Goal: Information Seeking & Learning: Learn about a topic

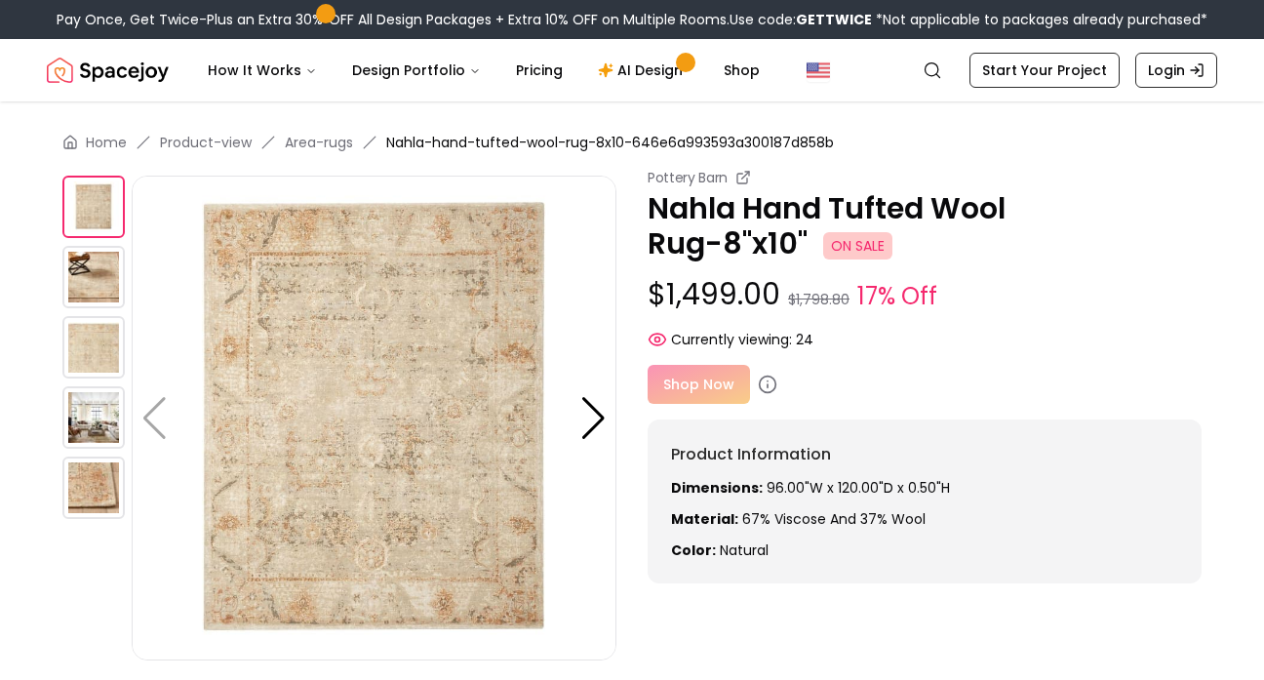
click at [94, 279] on img at bounding box center [93, 277] width 62 height 62
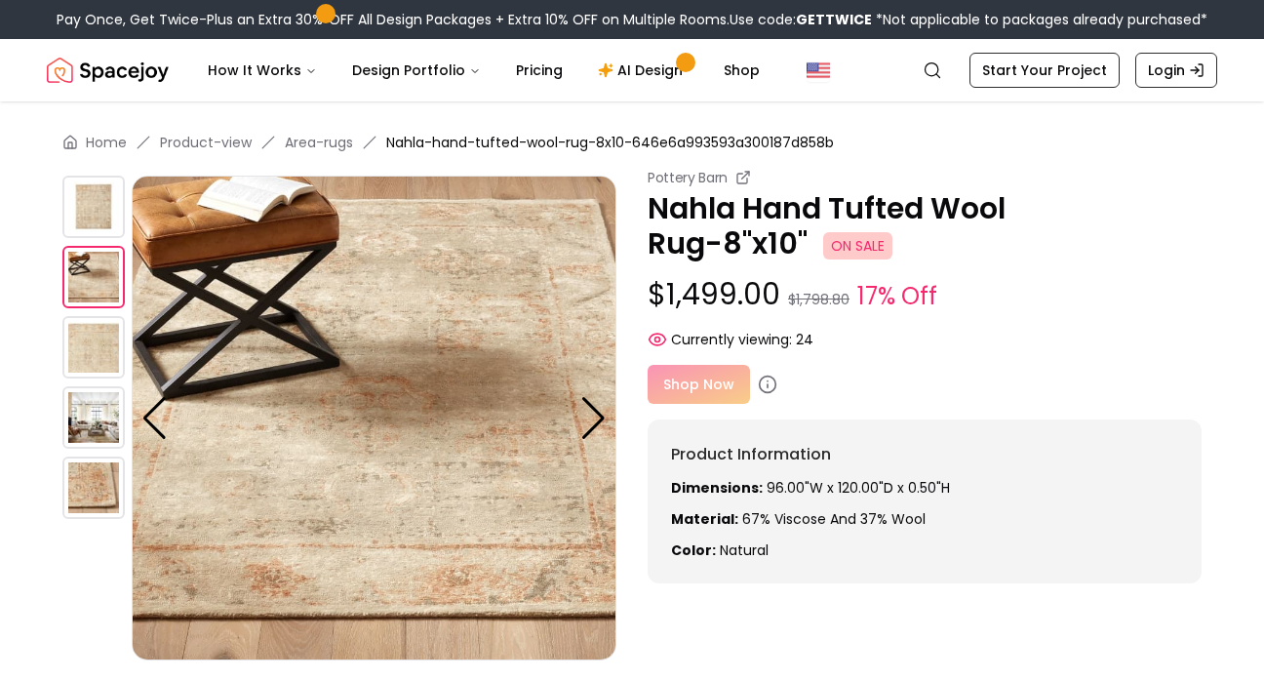
click at [93, 354] on img at bounding box center [93, 347] width 62 height 62
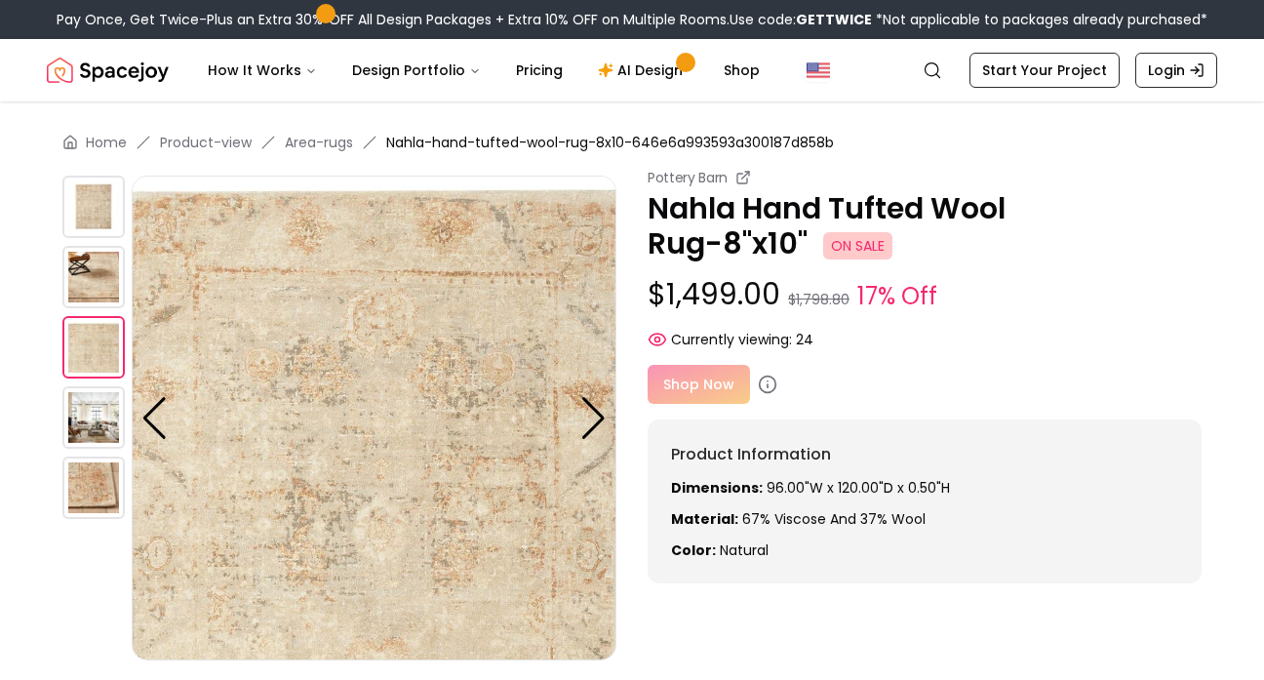
click at [96, 429] on img at bounding box center [93, 417] width 62 height 62
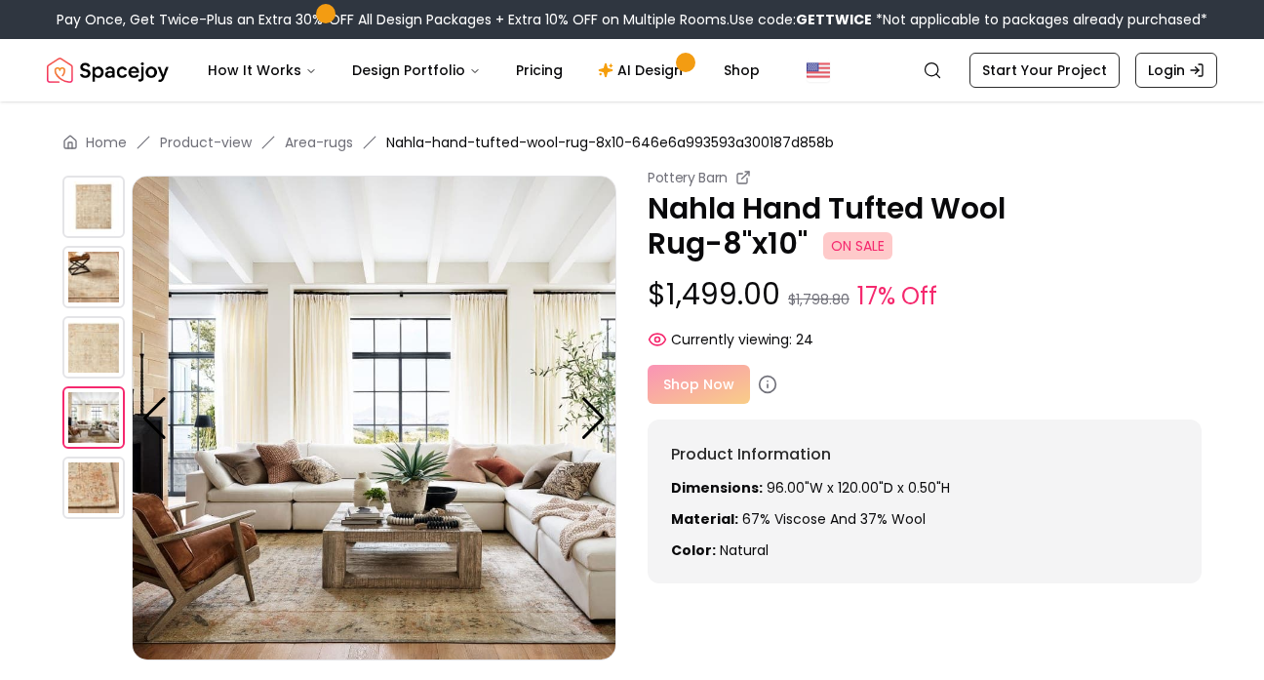
click at [102, 505] on img at bounding box center [93, 488] width 62 height 62
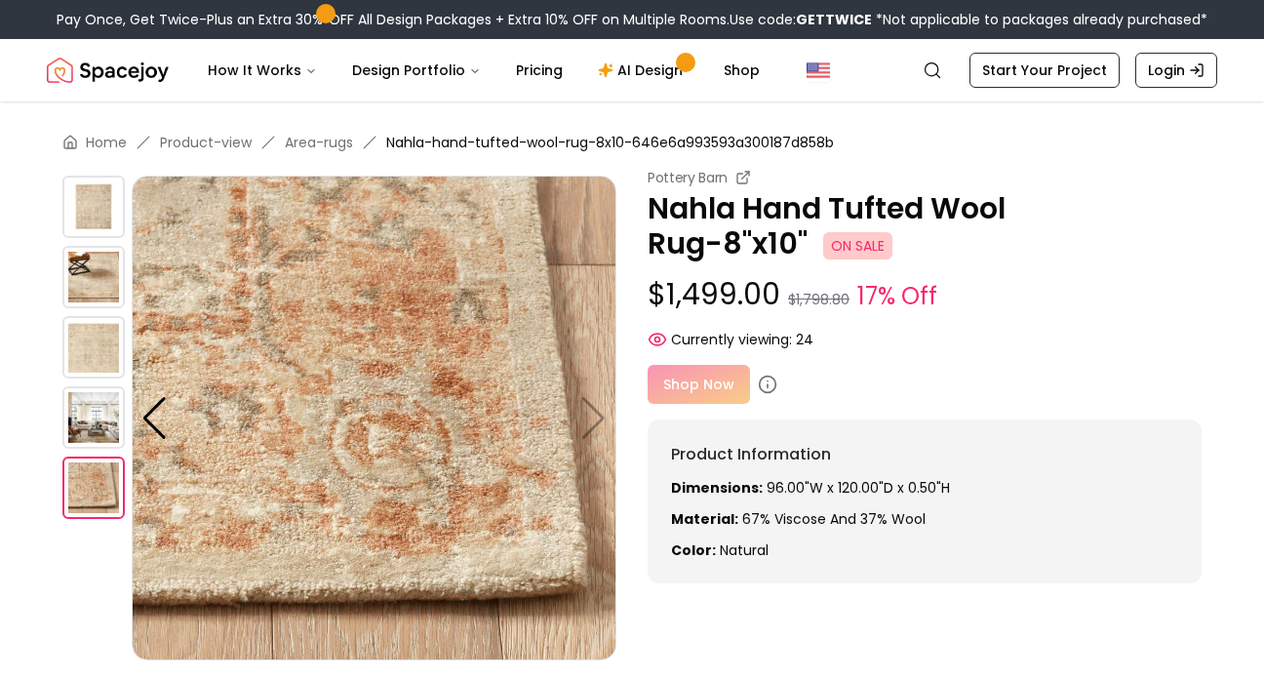
click at [708, 388] on div "Shop Now" at bounding box center [925, 384] width 554 height 39
click at [700, 388] on div "Shop Now" at bounding box center [925, 384] width 554 height 39
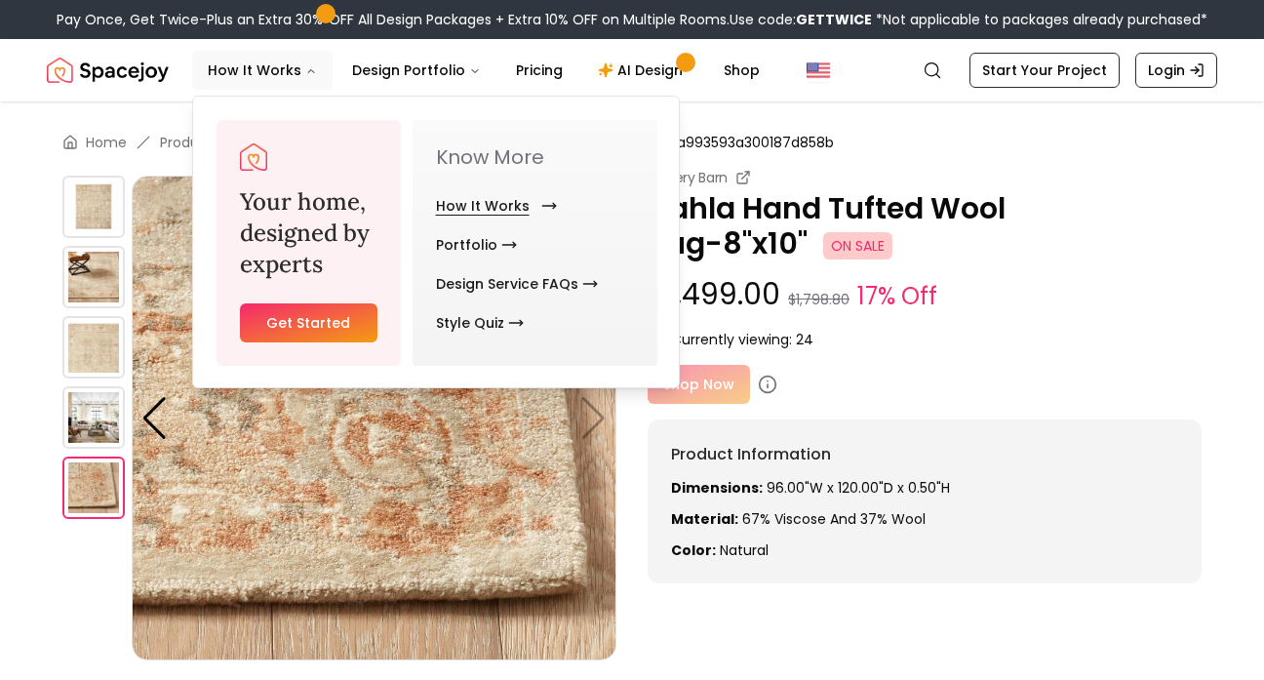
click at [479, 207] on link "How It Works" at bounding box center [492, 205] width 113 height 39
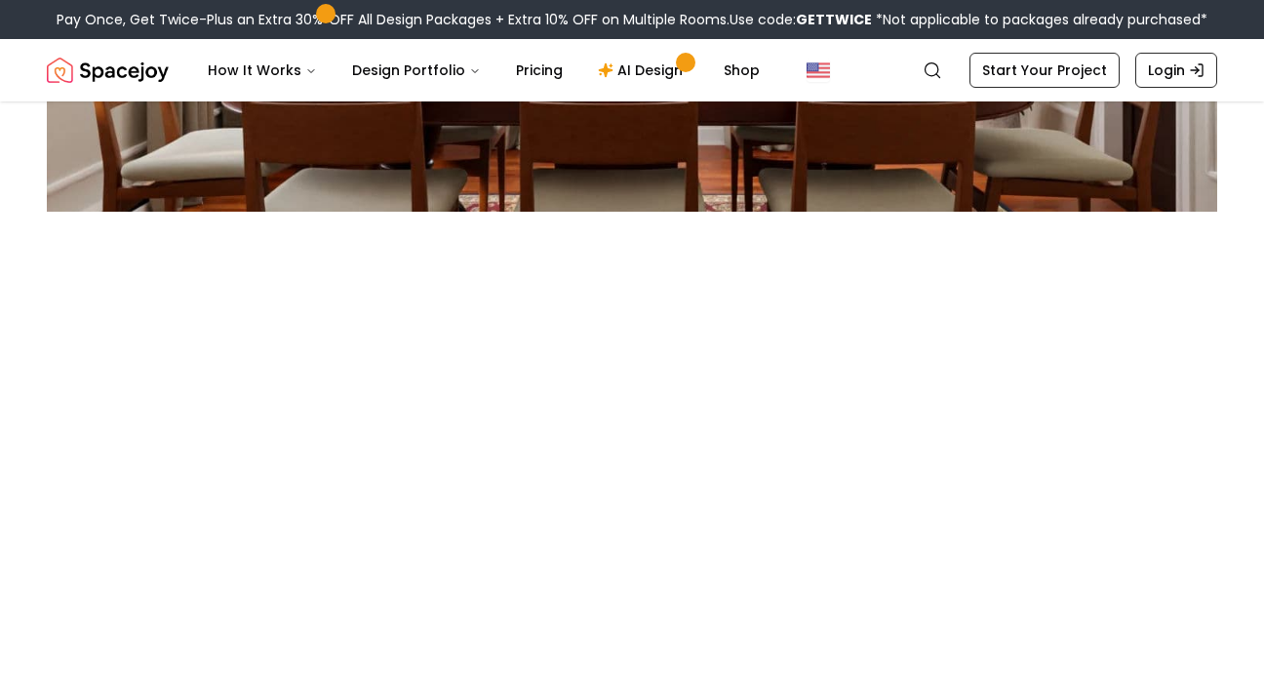
scroll to position [384, 0]
